Goal: Transaction & Acquisition: Purchase product/service

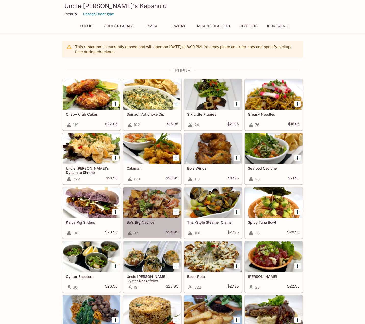
click at [153, 203] on div at bounding box center [152, 202] width 58 height 31
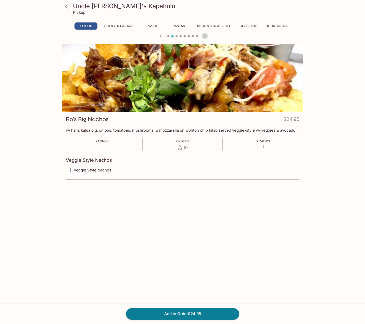
click at [203, 36] on icon "button" at bounding box center [205, 36] width 6 height 6
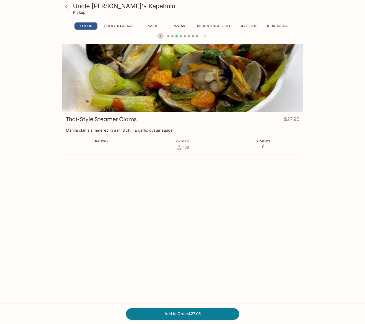
click at [160, 35] on icon "button" at bounding box center [160, 35] width 2 height 3
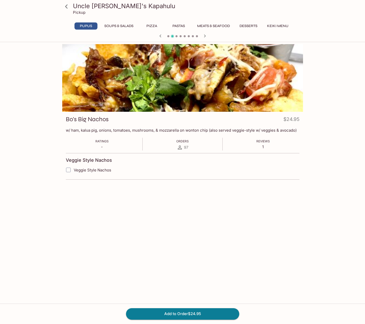
click at [65, 7] on icon at bounding box center [66, 6] width 9 height 9
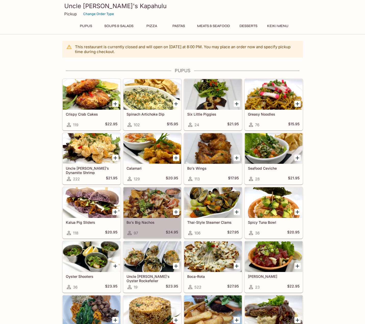
click at [155, 208] on div at bounding box center [152, 202] width 58 height 31
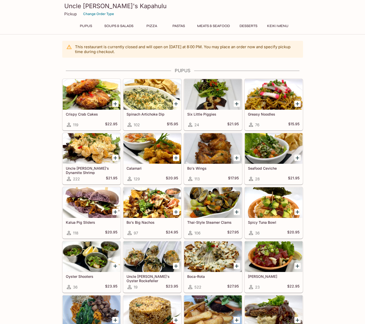
click at [91, 154] on div at bounding box center [92, 148] width 58 height 31
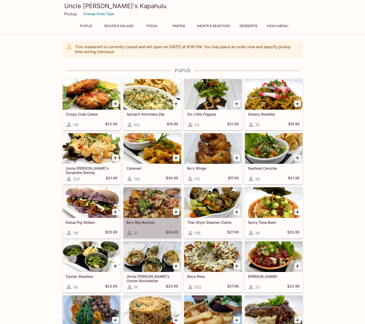
click at [158, 199] on div at bounding box center [152, 202] width 58 height 31
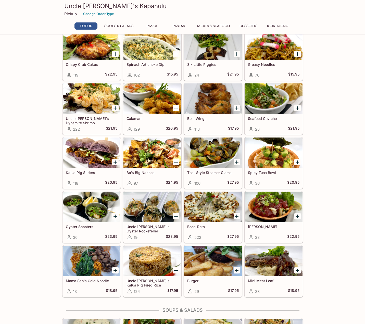
scroll to position [51, 0]
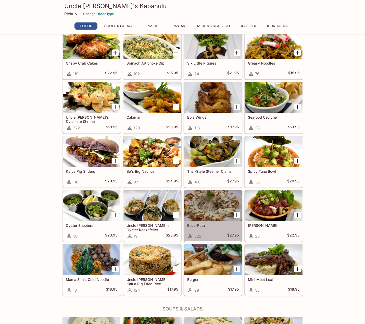
click at [215, 206] on div at bounding box center [213, 205] width 58 height 31
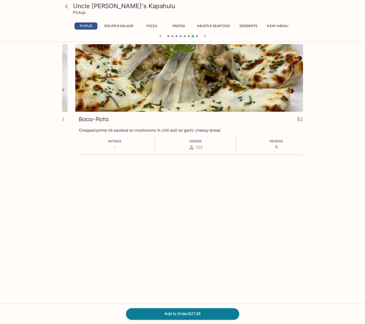
click at [110, 140] on div "Boca-Rota $27.95 Chopped prime rib sautéed w/ mushrooms in chili aioli w/ garli…" at bounding box center [195, 137] width 241 height 51
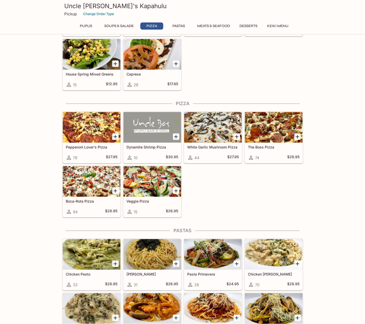
scroll to position [485, 0]
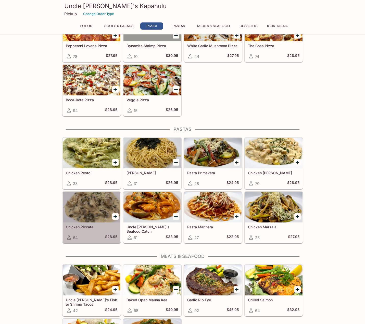
click at [90, 203] on div at bounding box center [92, 207] width 58 height 31
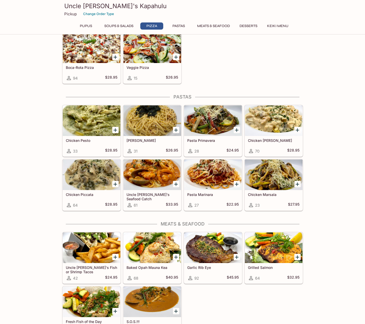
scroll to position [554, 0]
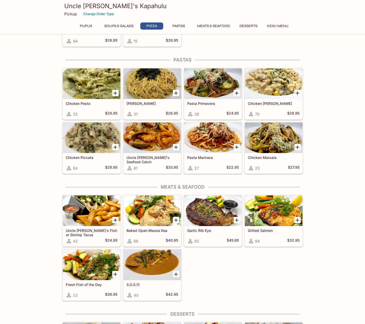
click at [146, 133] on div at bounding box center [152, 137] width 58 height 31
